Goal: Task Accomplishment & Management: Use online tool/utility

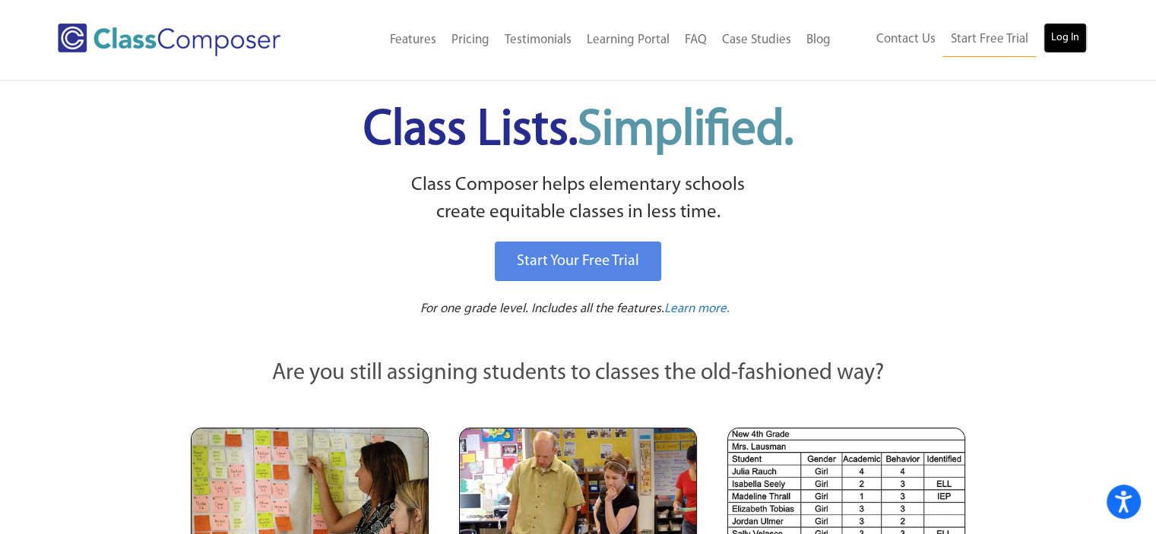
click at [1068, 50] on link "Log In" at bounding box center [1065, 38] width 43 height 30
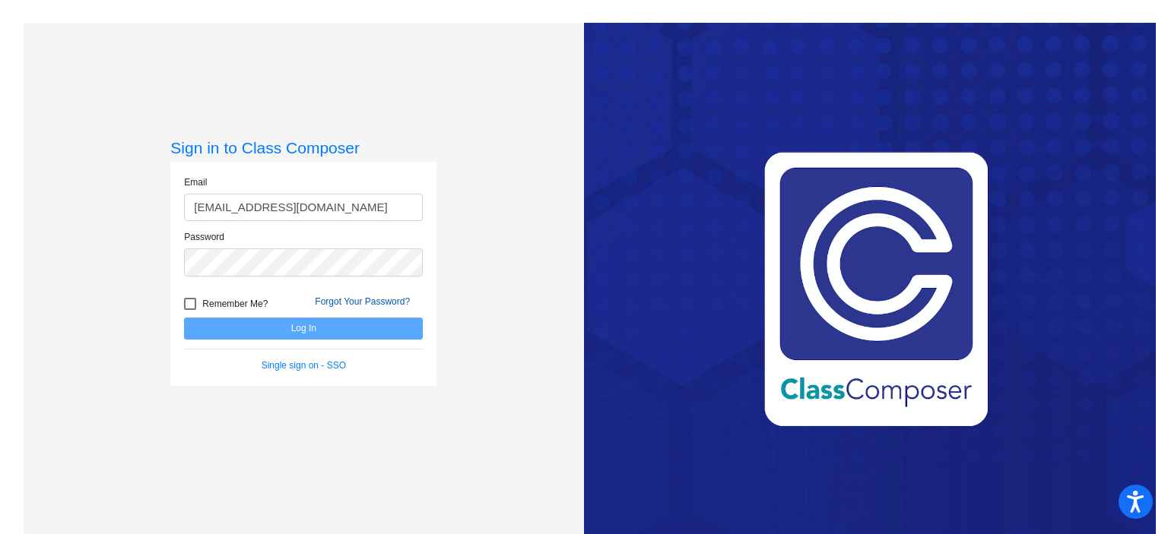
click at [404, 300] on link "Forgot Your Password?" at bounding box center [362, 302] width 95 height 11
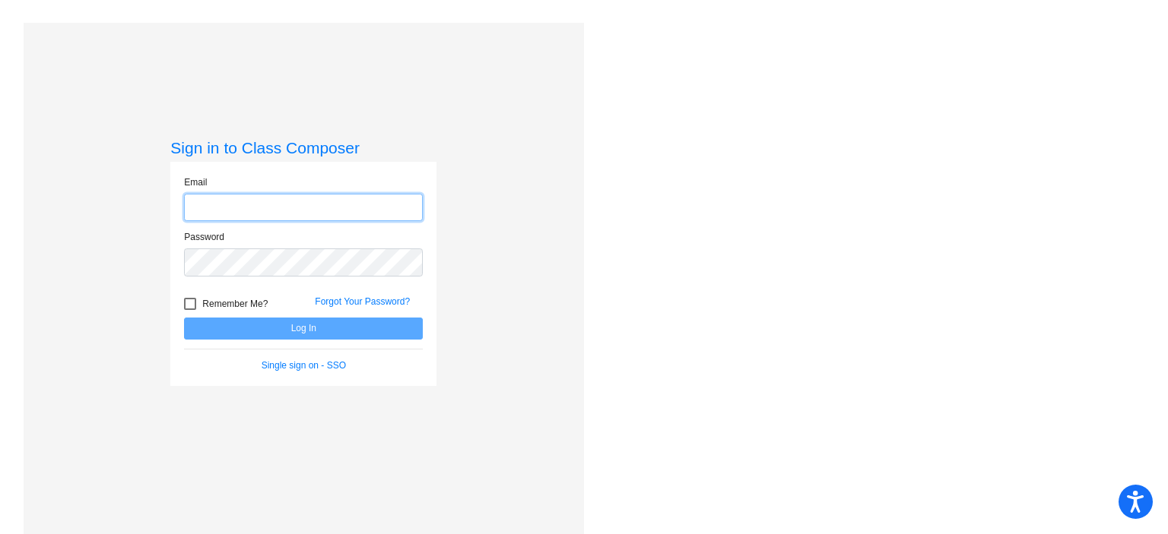
type input "[EMAIL_ADDRESS][DOMAIN_NAME]"
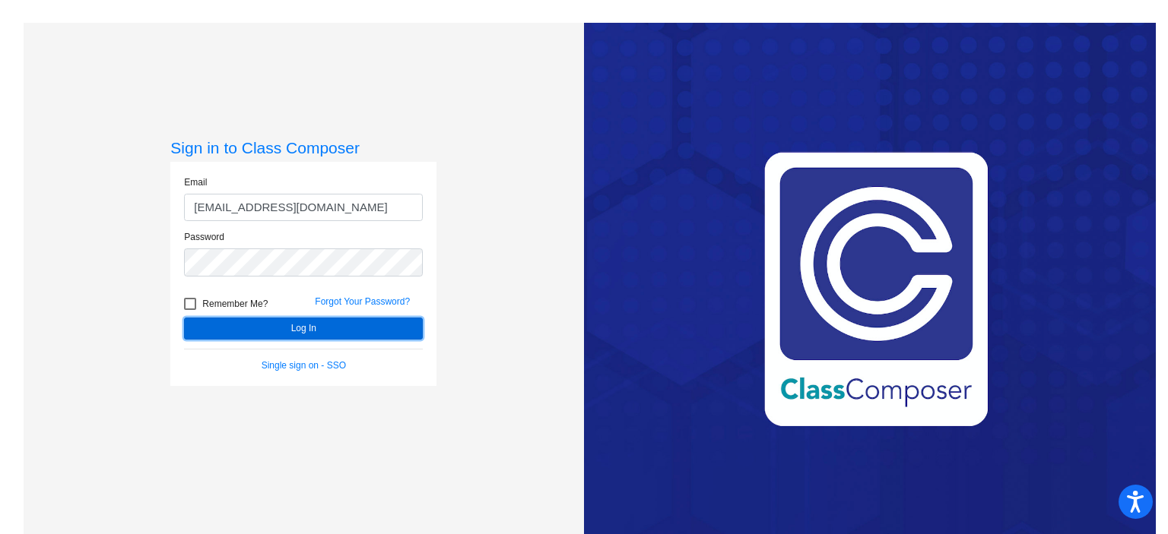
click at [371, 328] on button "Log In" at bounding box center [303, 329] width 239 height 22
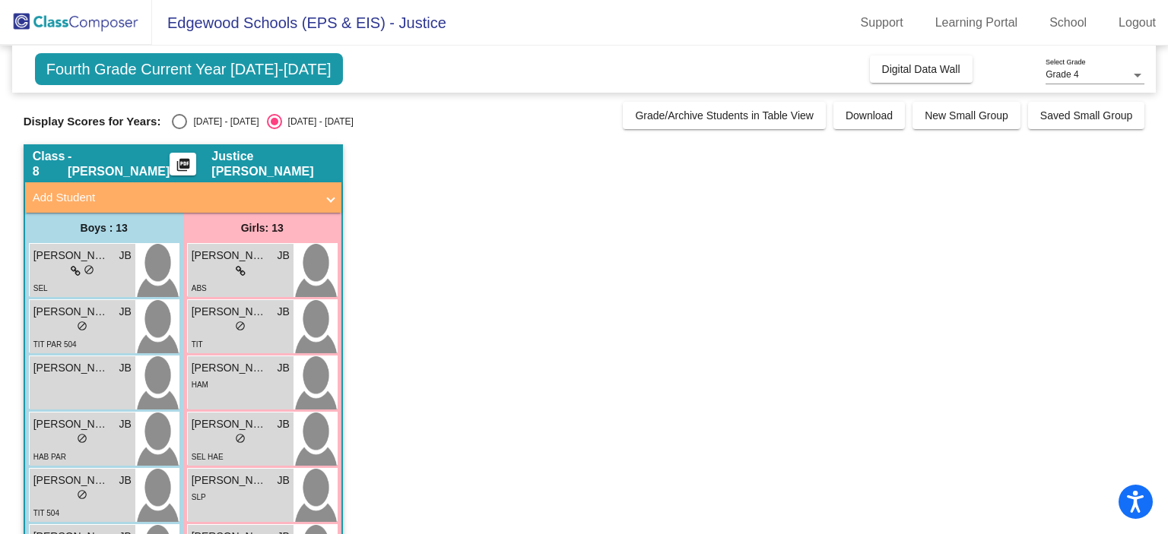
click at [195, 121] on div "[DATE] - [DATE]" at bounding box center [222, 122] width 71 height 14
click at [179, 129] on input "[DATE] - [DATE]" at bounding box center [179, 129] width 1 height 1
radio input "true"
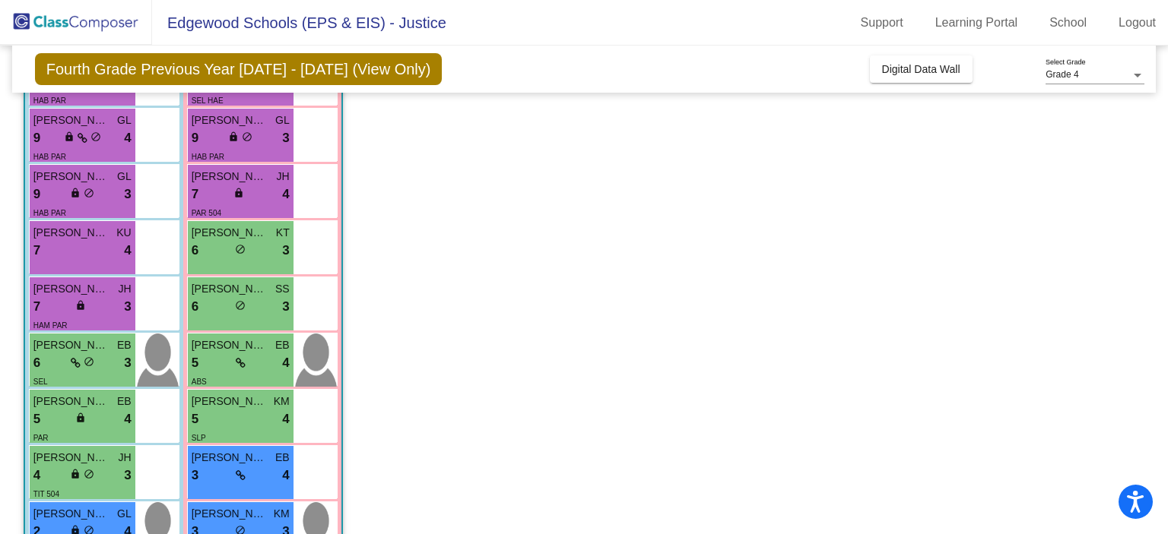
scroll to position [463, 0]
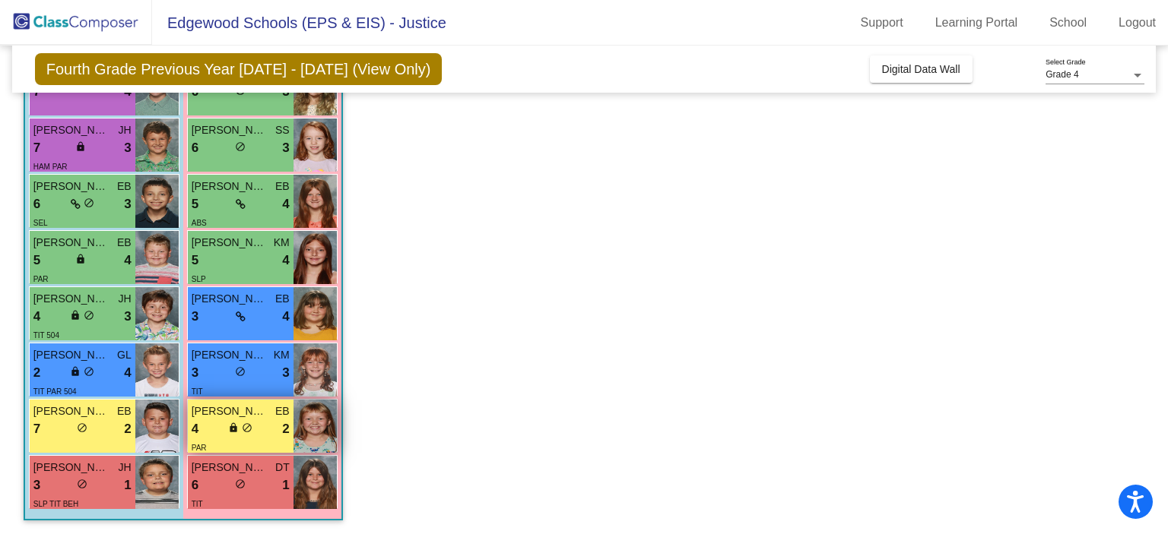
click at [273, 429] on div "4 lock do_not_disturb_alt 2" at bounding box center [241, 430] width 98 height 20
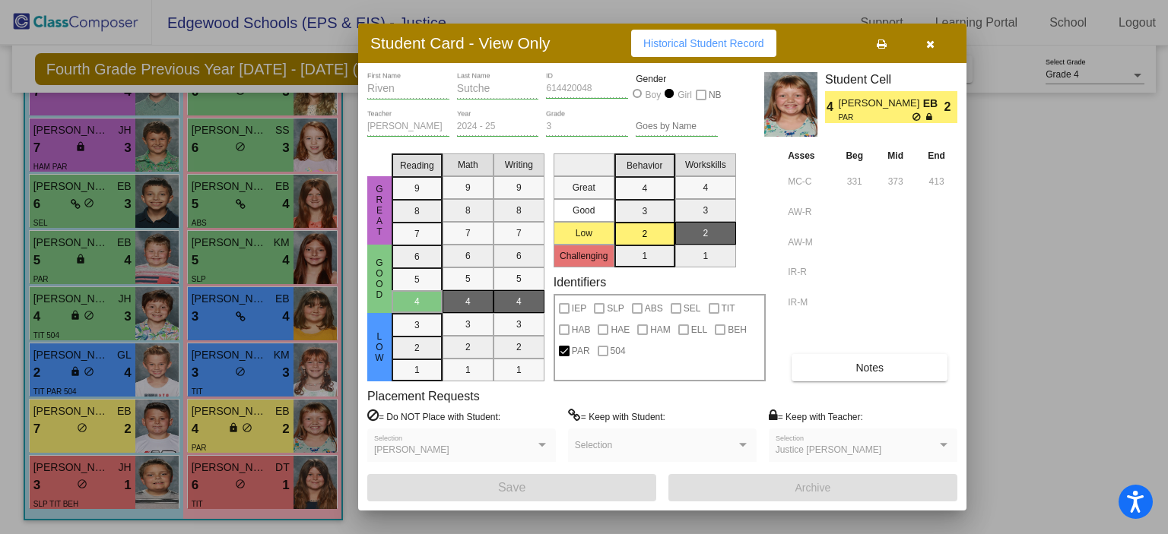
click at [878, 364] on span "Notes" at bounding box center [869, 368] width 28 height 12
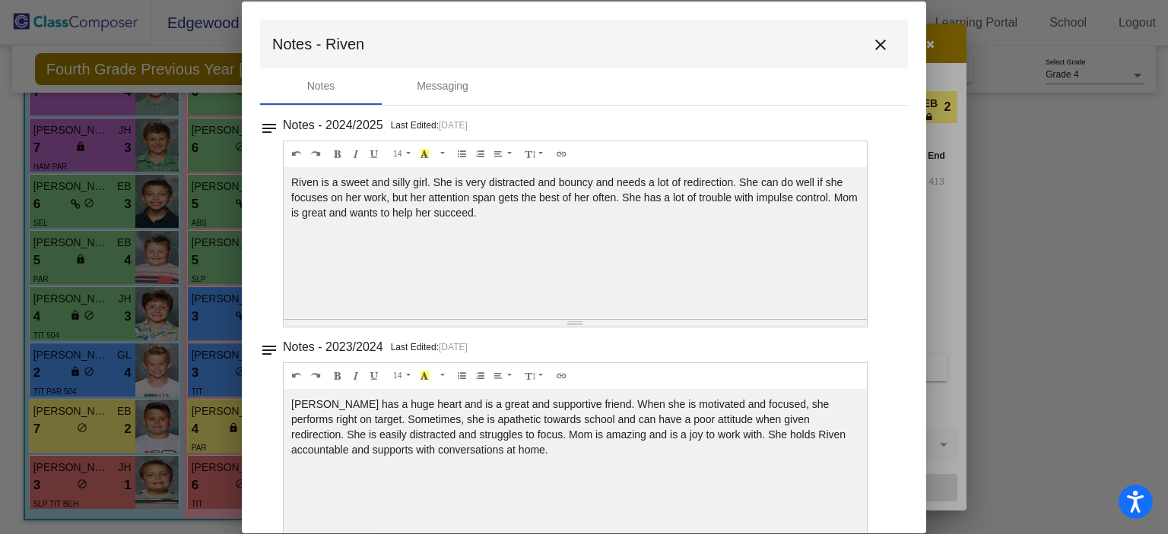
click at [871, 49] on mat-icon "close" at bounding box center [880, 45] width 18 height 18
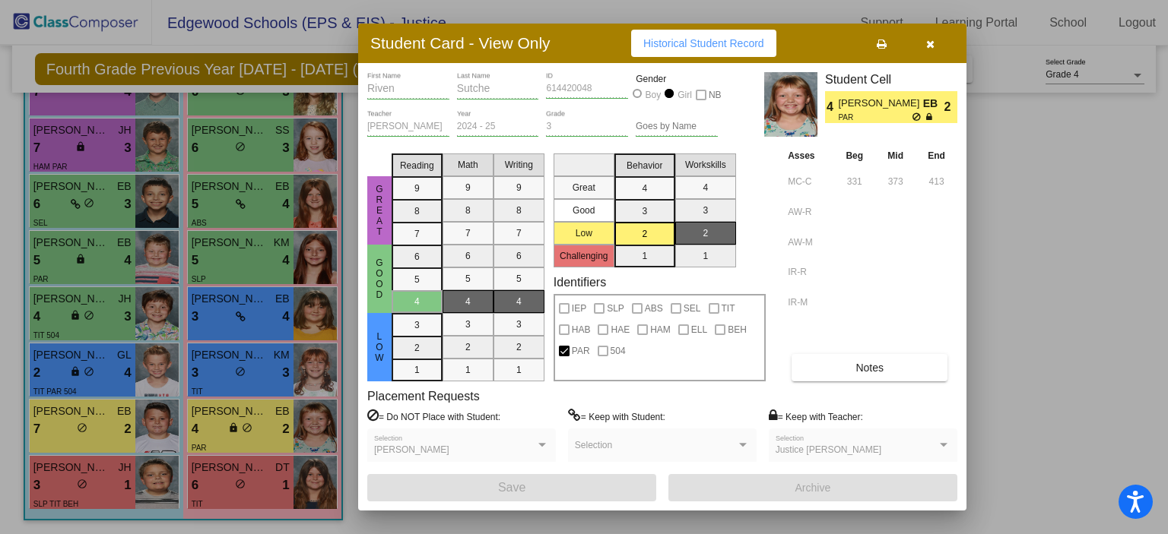
click at [923, 42] on button "button" at bounding box center [929, 43] width 49 height 27
